Goal: Navigation & Orientation: Find specific page/section

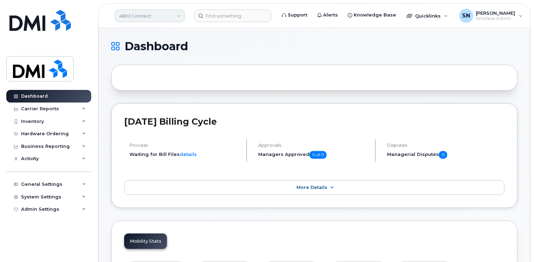
click at [178, 16] on link "ABM Connect" at bounding box center [150, 15] width 70 height 13
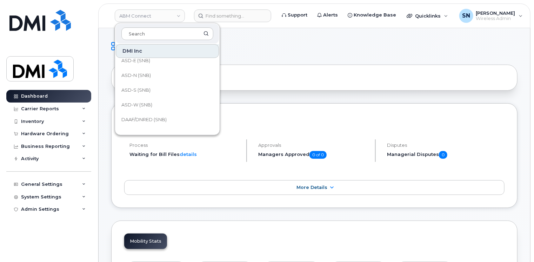
scroll to position [70, 0]
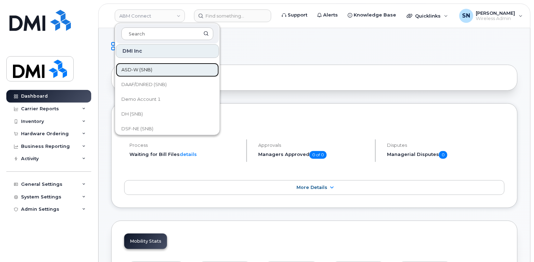
click at [140, 70] on span "ASD-W (SNB)" at bounding box center [136, 69] width 31 height 7
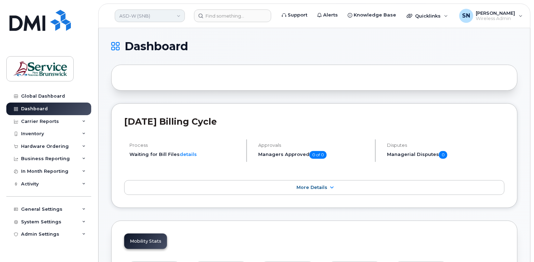
click at [181, 16] on link "ASD-W (SNB)" at bounding box center [150, 15] width 70 height 13
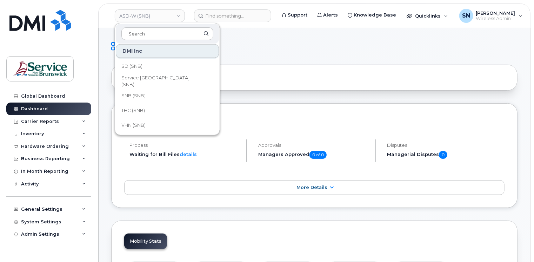
scroll to position [413, 0]
click at [185, 82] on span "Service [GEOGRAPHIC_DATA] (SNB)" at bounding box center [161, 81] width 81 height 14
